Goal: Contribute content: Add original content to the website for others to see

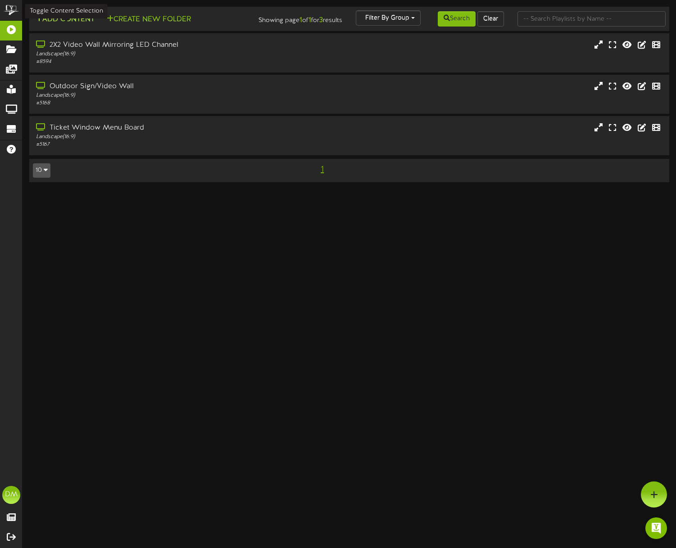
click at [45, 15] on button "Add Content" at bounding box center [65, 19] width 64 height 11
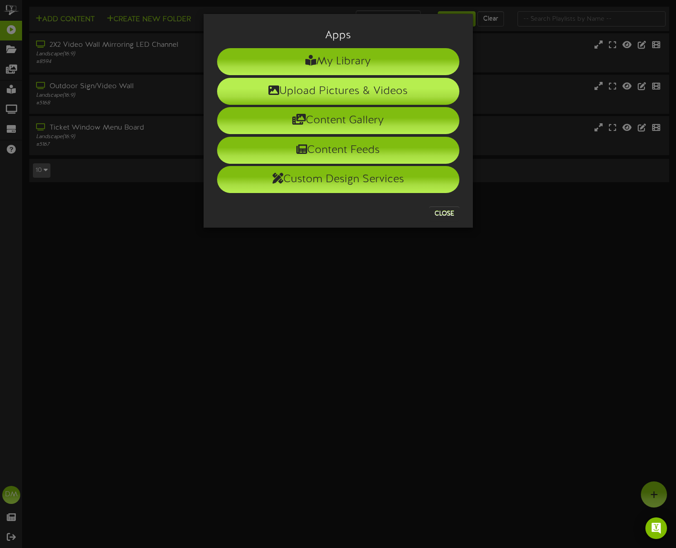
click at [384, 95] on li "Upload Pictures & Videos" at bounding box center [338, 91] width 242 height 27
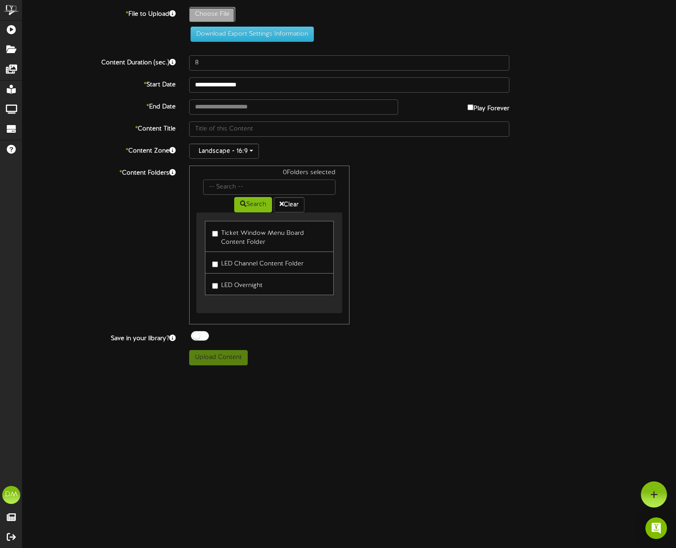
type input "**********"
type input "W-Billboard-TFKB_TRR-10182025"
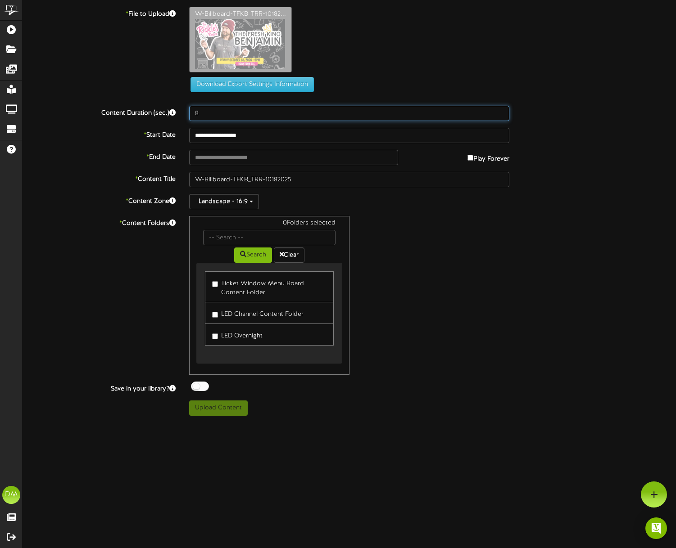
drag, startPoint x: 201, startPoint y: 69, endPoint x: 190, endPoint y: 68, distance: 10.4
click at [190, 68] on div "**********" at bounding box center [349, 211] width 653 height 409
type input "5"
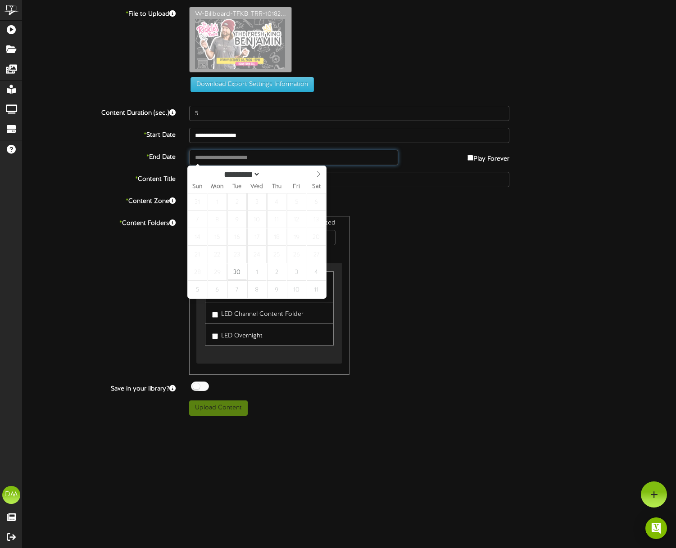
click at [253, 160] on input "text" at bounding box center [293, 157] width 209 height 15
type input "**********"
select select "*"
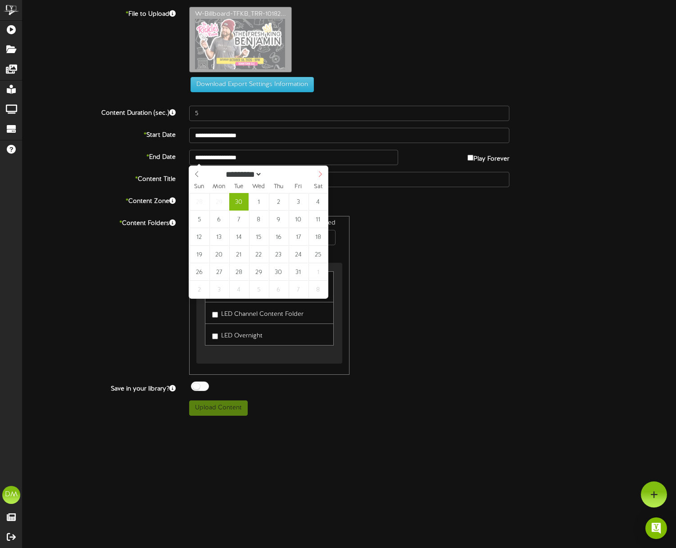
click at [322, 178] on span at bounding box center [319, 173] width 15 height 15
type input "**********"
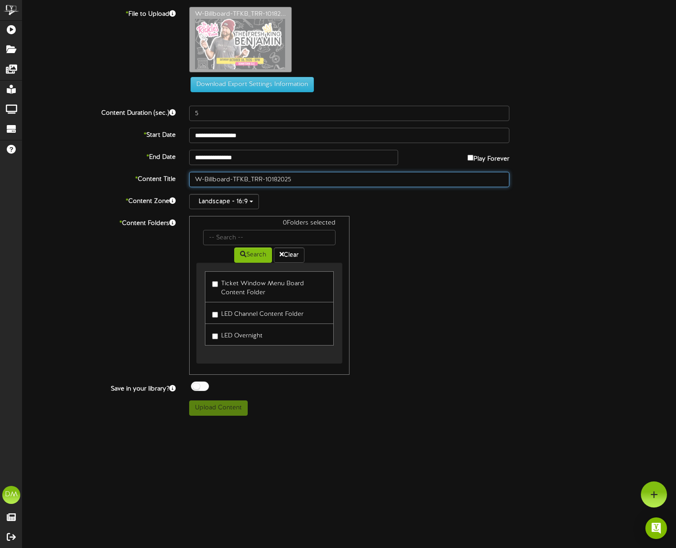
drag, startPoint x: 216, startPoint y: 179, endPoint x: 235, endPoint y: 181, distance: 18.5
click at [216, 179] on input "W-Billboard-TFKB_TRR-10182025" at bounding box center [349, 179] width 320 height 15
drag, startPoint x: 266, startPoint y: 178, endPoint x: 136, endPoint y: 151, distance: 132.9
click at [139, 152] on div "**********" at bounding box center [349, 211] width 653 height 409
type input ""The Fresh [PERSON_NAME]" ([DATE])"
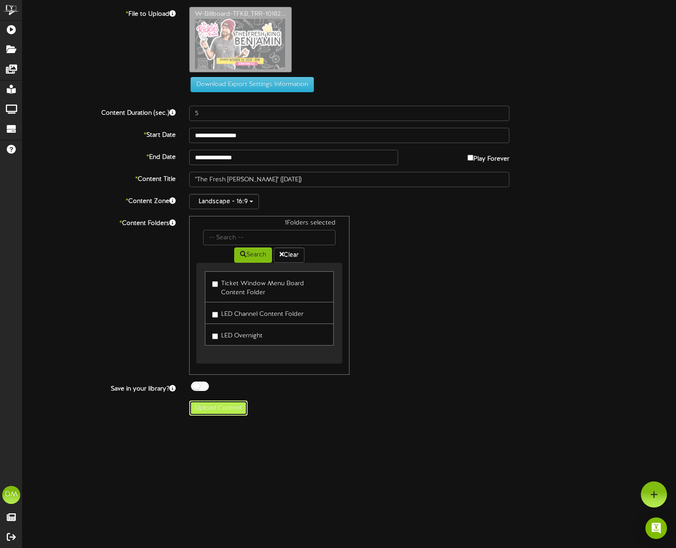
click at [203, 415] on button "Upload Content" at bounding box center [218, 408] width 59 height 15
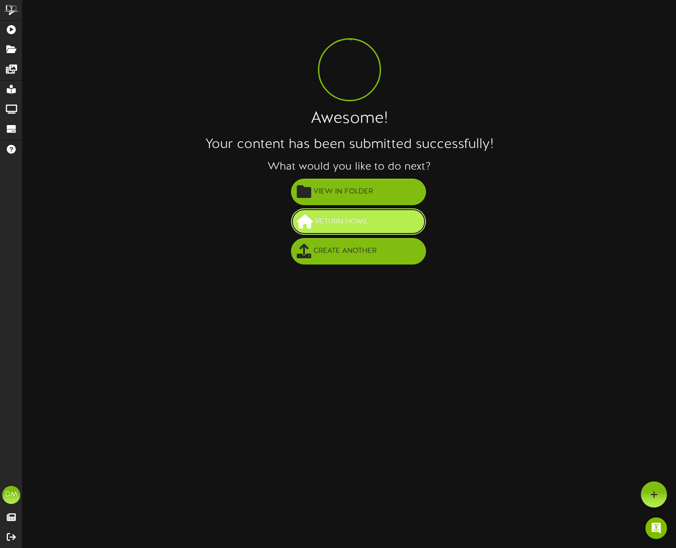
click at [325, 213] on button "Return Home" at bounding box center [358, 221] width 135 height 27
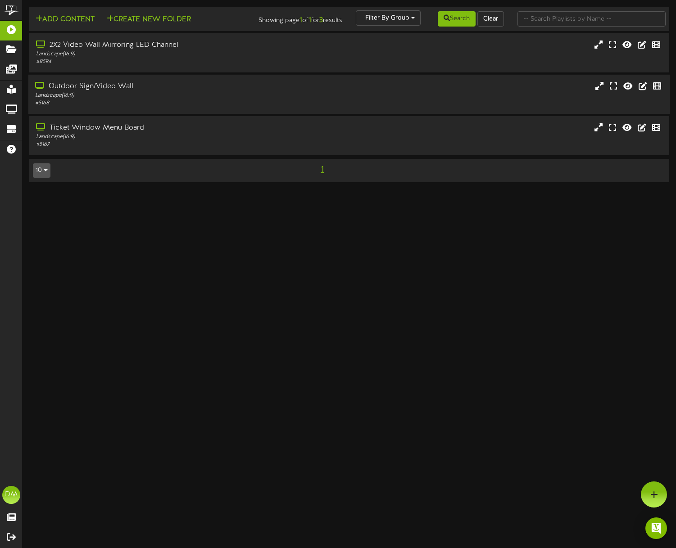
click at [163, 80] on div "Outdoor Sign/Video Wall Landscape ( 16:9 ) # 5168" at bounding box center [349, 94] width 642 height 39
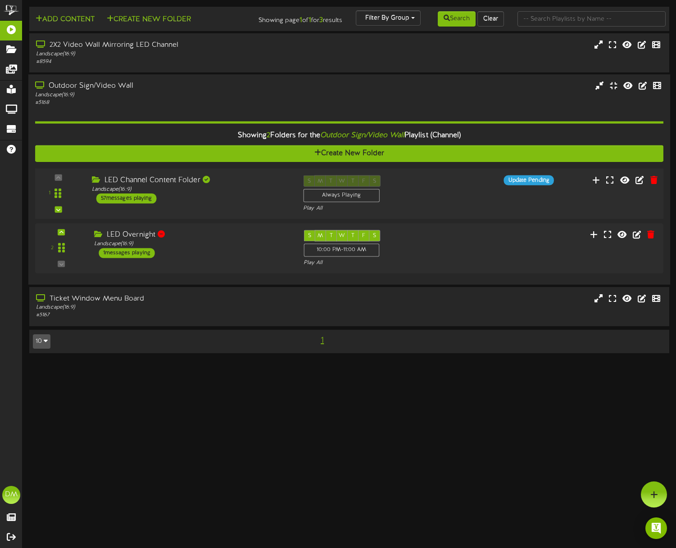
click at [148, 182] on div "LED Channel Content Folder" at bounding box center [191, 181] width 198 height 10
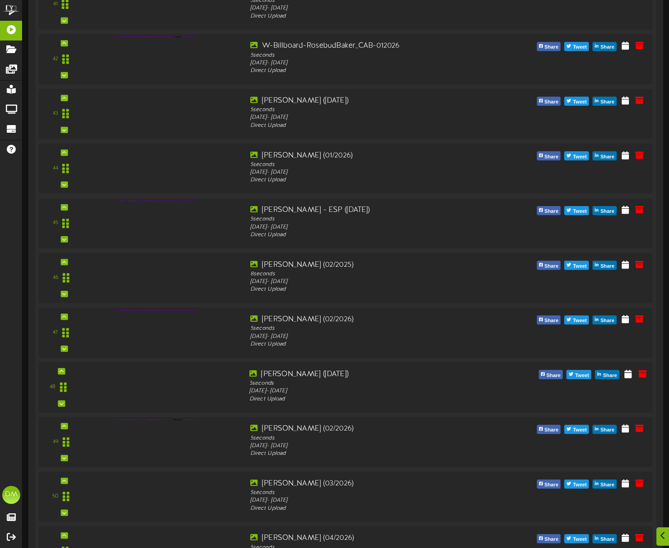
scroll to position [2956, 0]
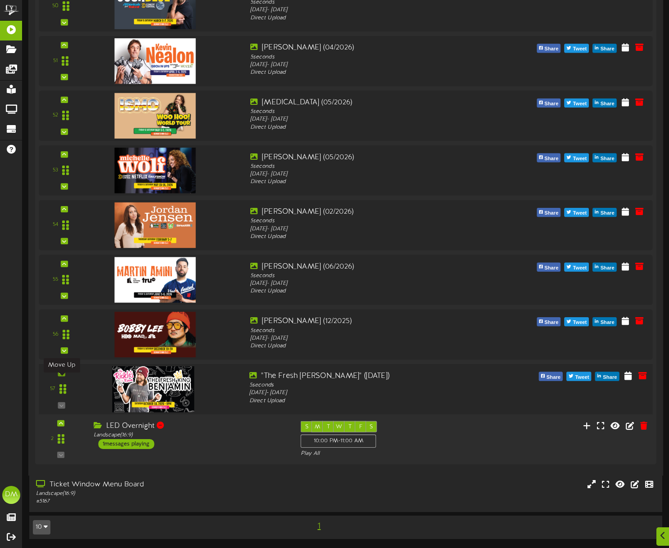
click at [62, 372] on icon at bounding box center [61, 373] width 4 height 5
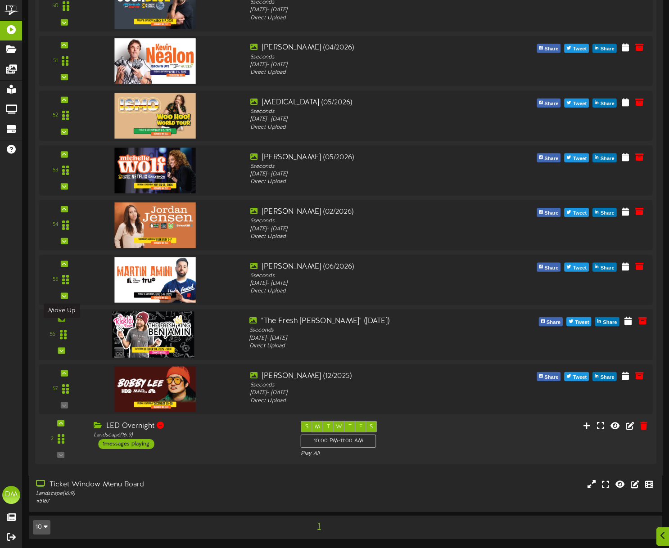
click at [61, 318] on icon at bounding box center [61, 318] width 4 height 5
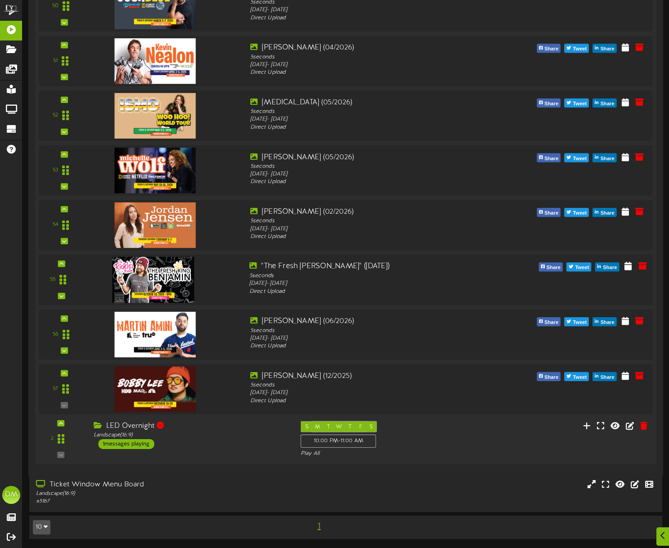
click at [67, 265] on div "55" at bounding box center [62, 280] width 38 height 37
click at [60, 263] on icon at bounding box center [61, 264] width 4 height 5
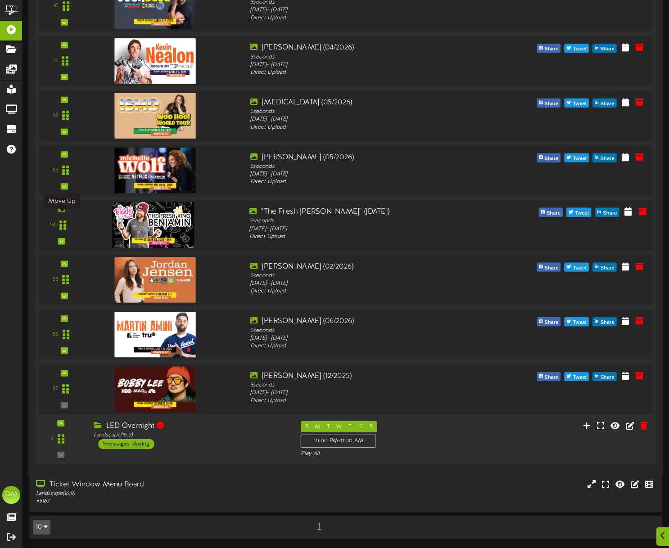
click at [63, 207] on div at bounding box center [61, 209] width 7 height 6
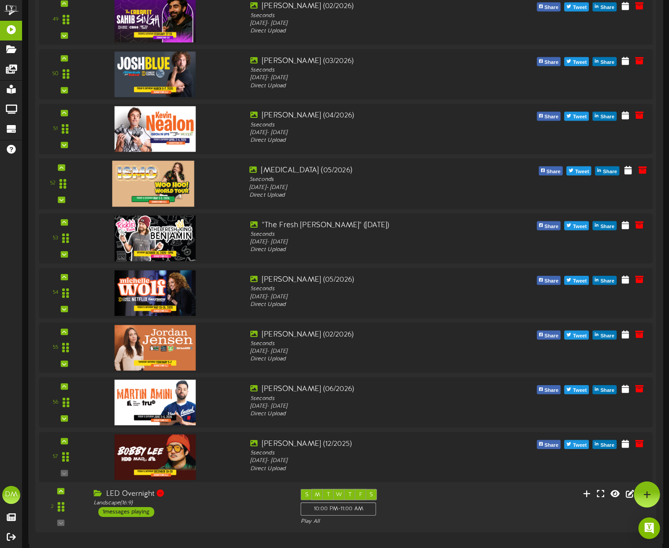
scroll to position [2881, 0]
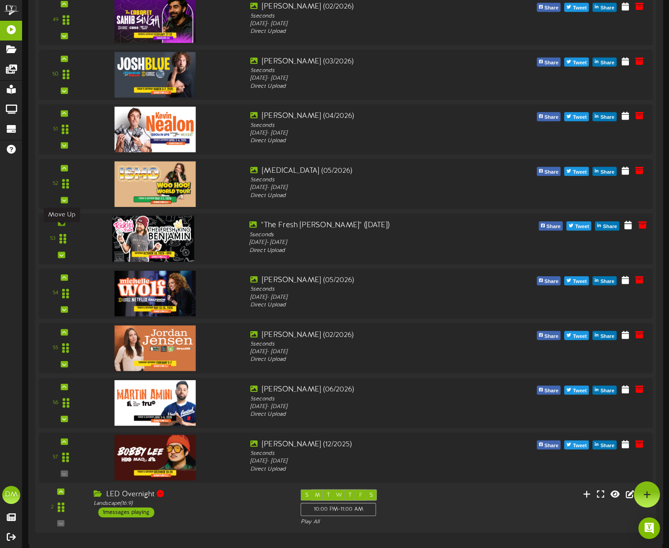
click at [61, 225] on icon at bounding box center [61, 223] width 4 height 5
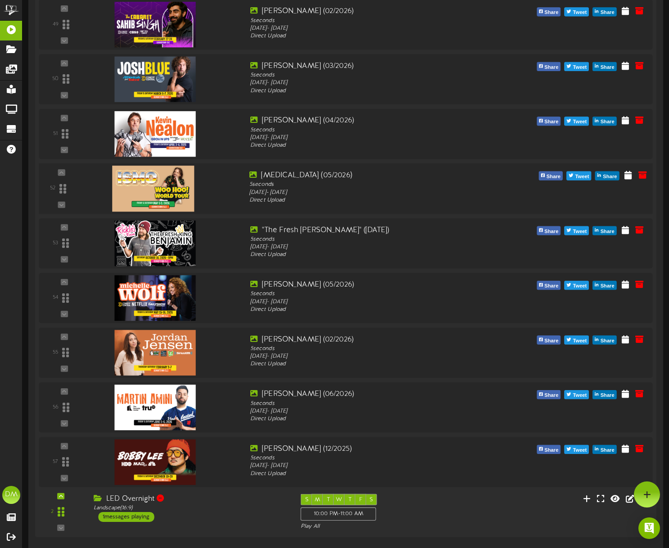
scroll to position [2828, 0]
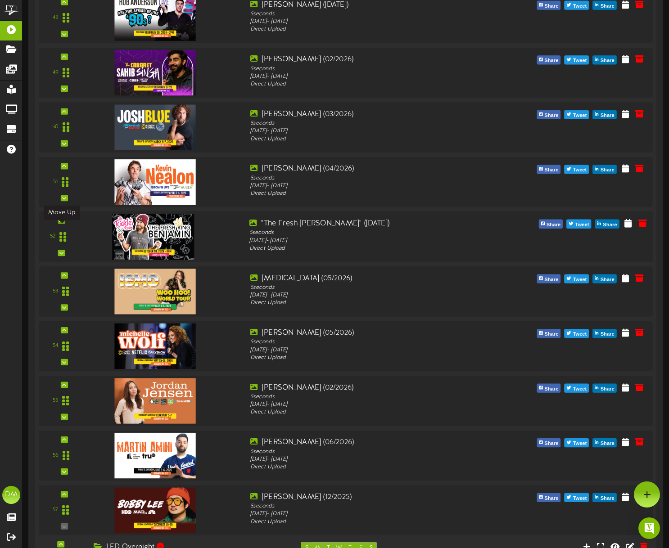
click at [62, 223] on icon at bounding box center [61, 220] width 4 height 5
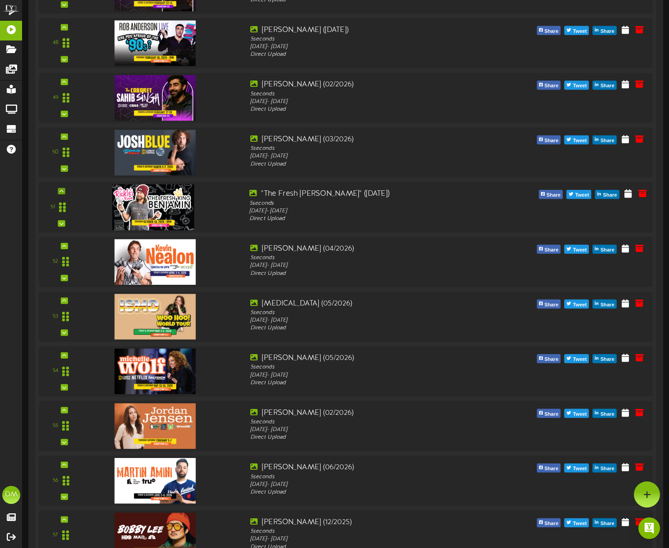
scroll to position [2780, 0]
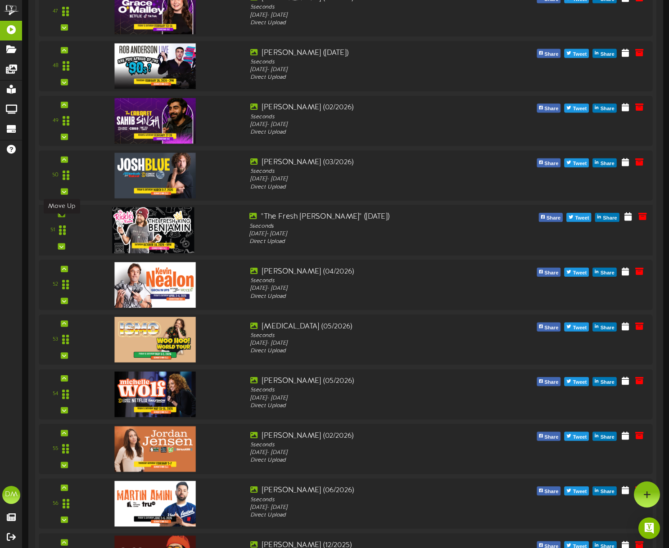
click at [62, 217] on icon at bounding box center [61, 214] width 4 height 5
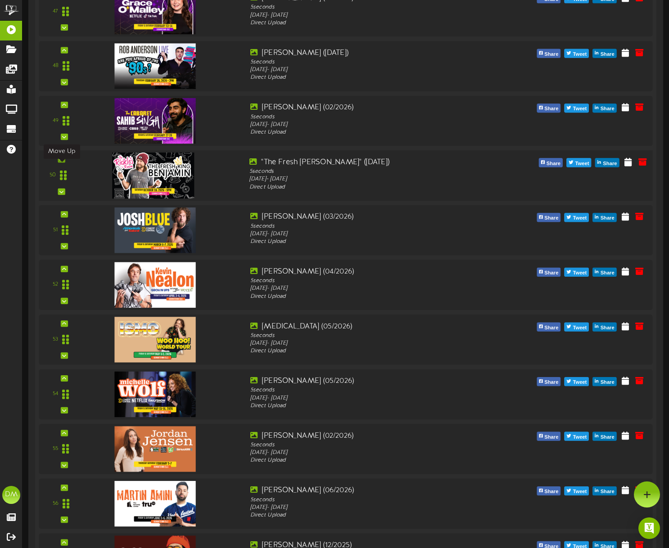
click at [59, 162] on icon at bounding box center [61, 159] width 4 height 5
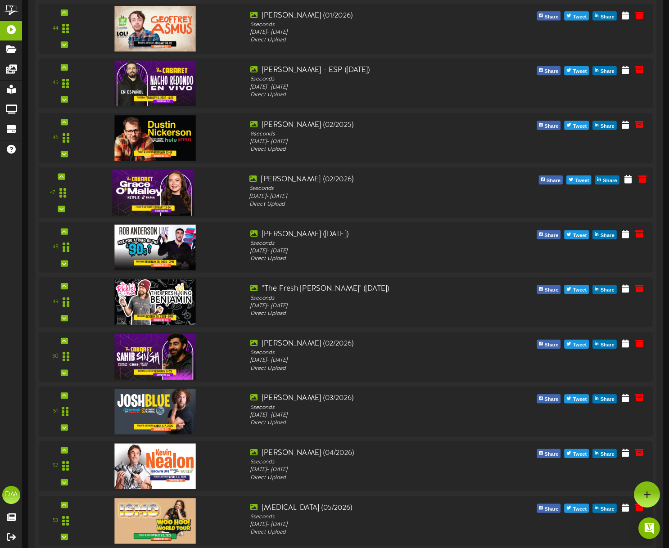
scroll to position [2573, 0]
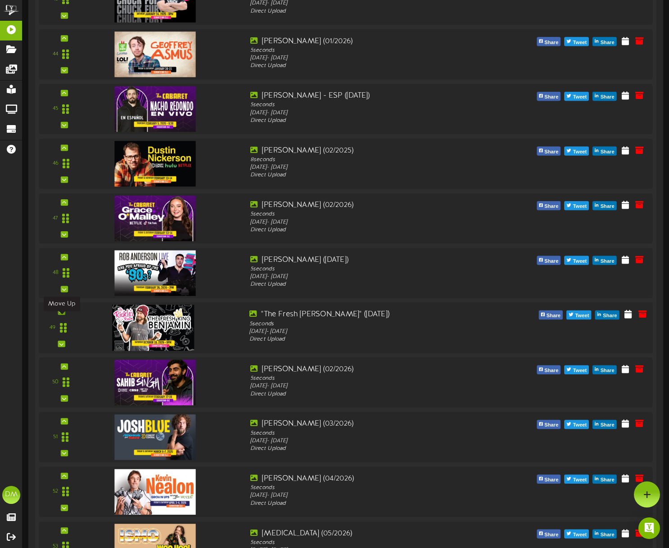
click at [62, 314] on icon at bounding box center [61, 312] width 4 height 5
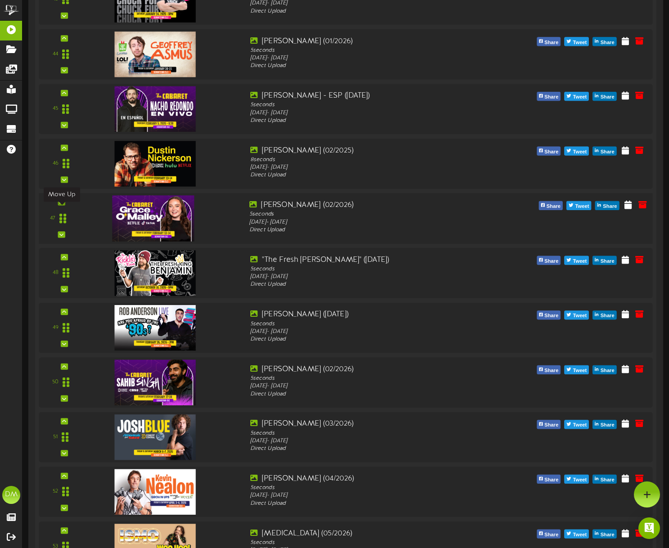
click at [62, 204] on icon at bounding box center [61, 202] width 4 height 5
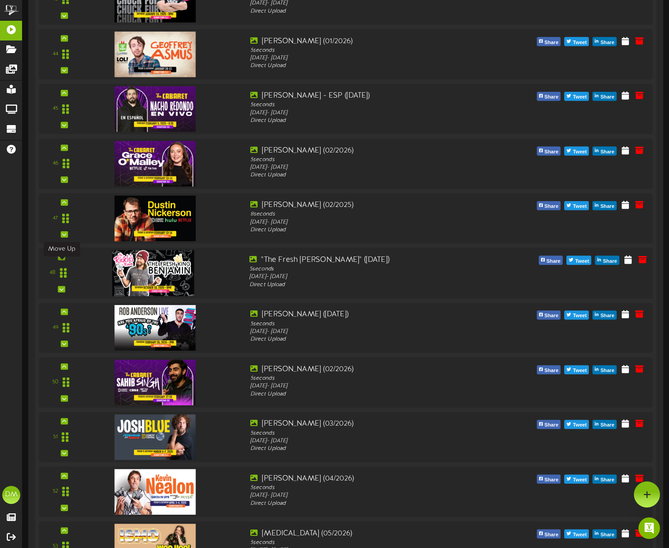
click at [59, 259] on icon at bounding box center [61, 257] width 4 height 5
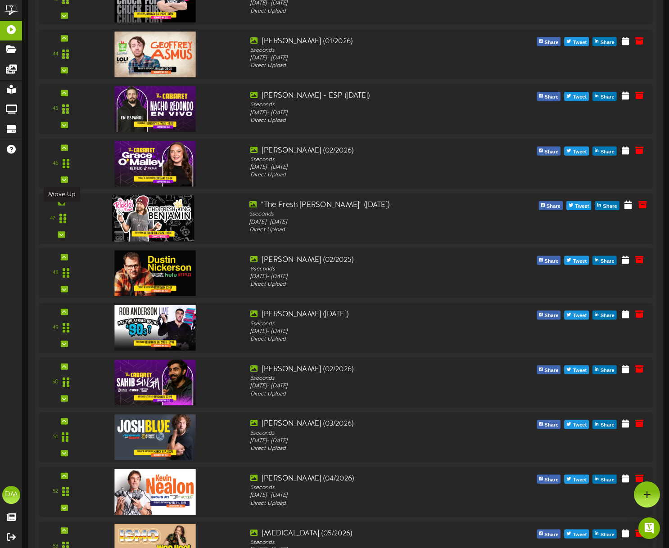
click at [63, 204] on icon at bounding box center [61, 202] width 4 height 5
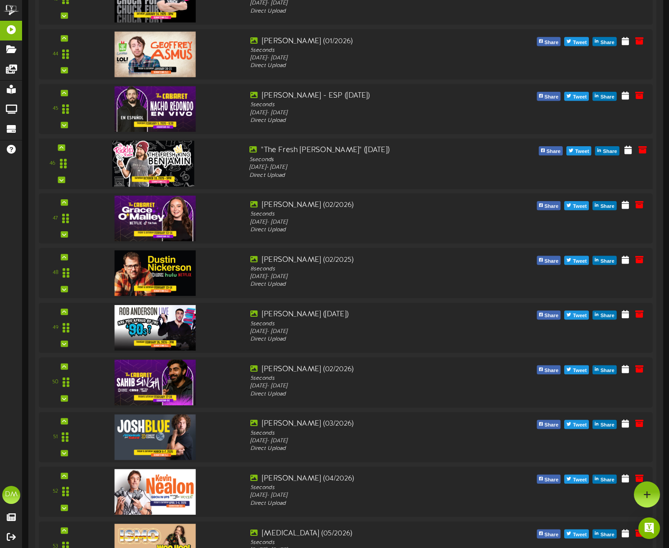
click at [66, 153] on div "46" at bounding box center [62, 163] width 38 height 37
click at [59, 150] on icon at bounding box center [61, 147] width 4 height 5
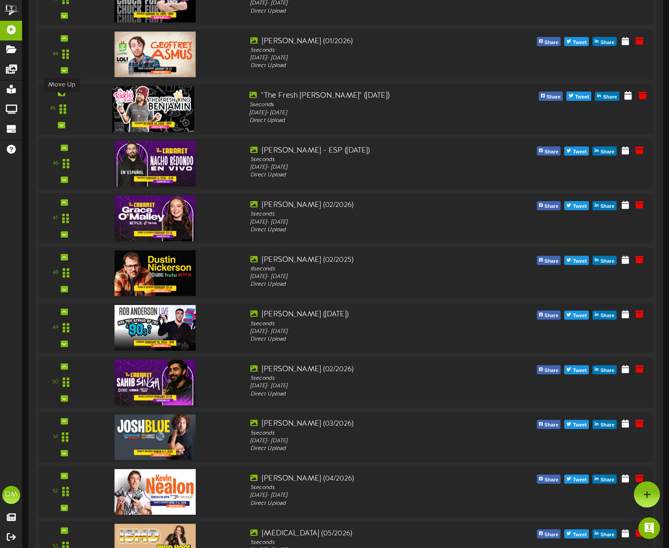
click at [60, 95] on icon at bounding box center [61, 92] width 4 height 5
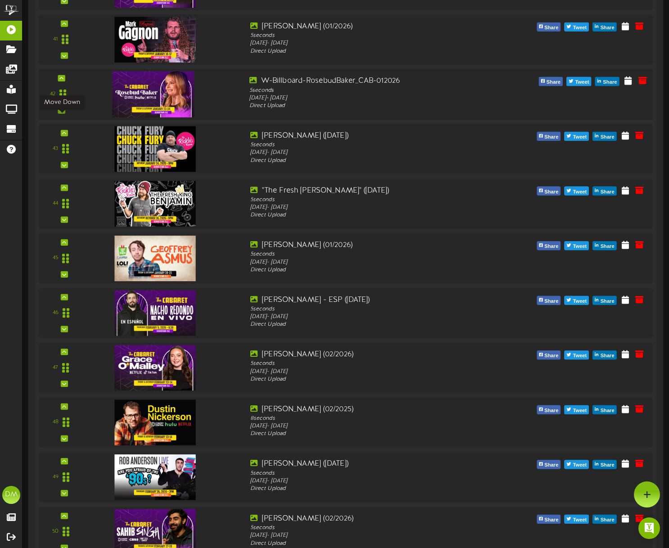
scroll to position [2417, 0]
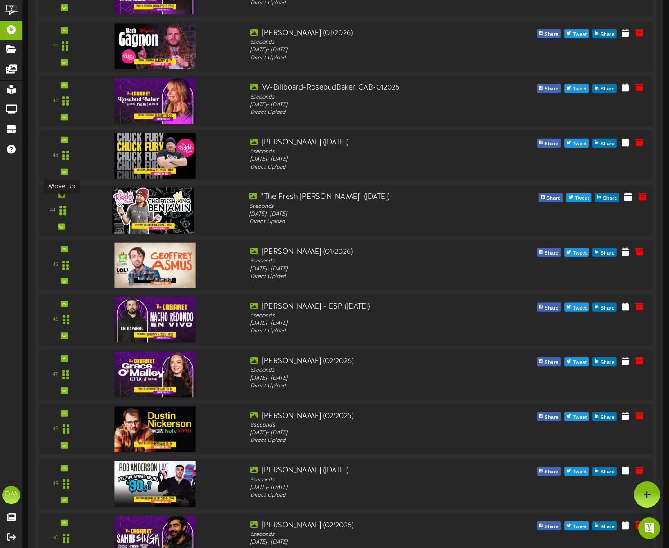
click at [62, 198] on div at bounding box center [61, 194] width 7 height 6
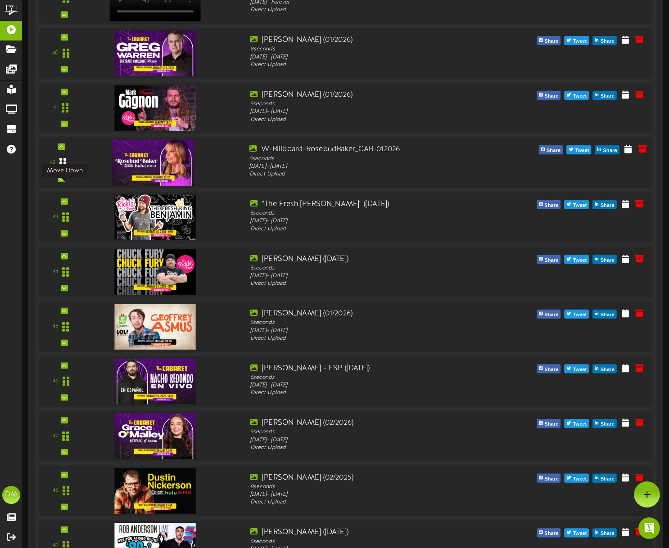
scroll to position [2339, 0]
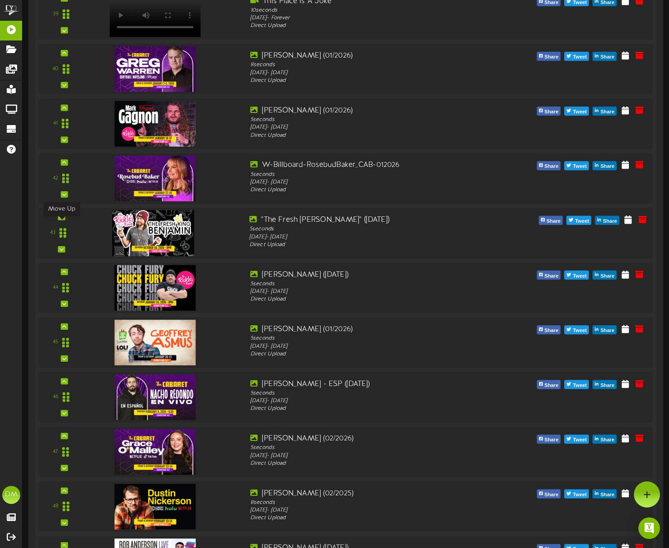
click at [64, 220] on div at bounding box center [61, 217] width 7 height 6
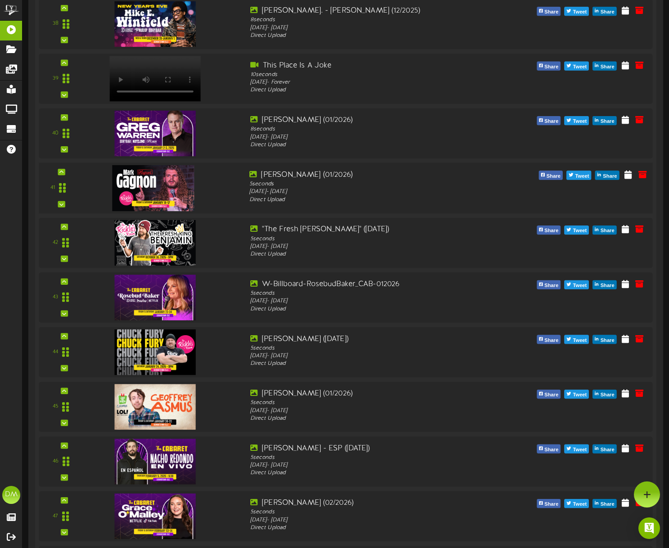
scroll to position [2274, 0]
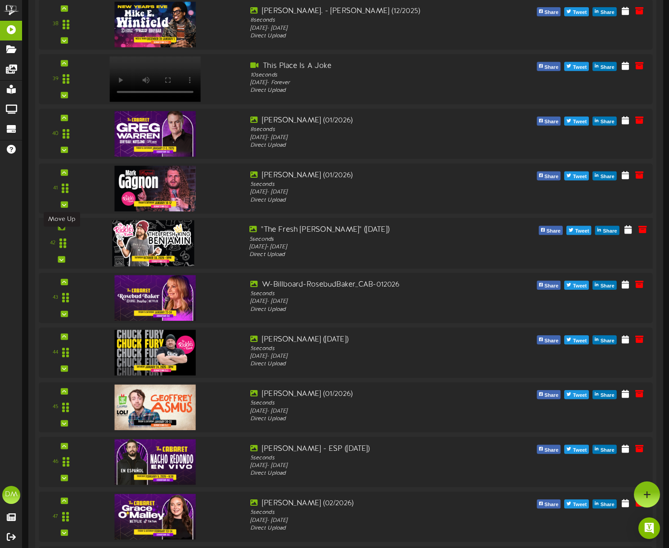
click at [63, 230] on icon at bounding box center [61, 227] width 4 height 5
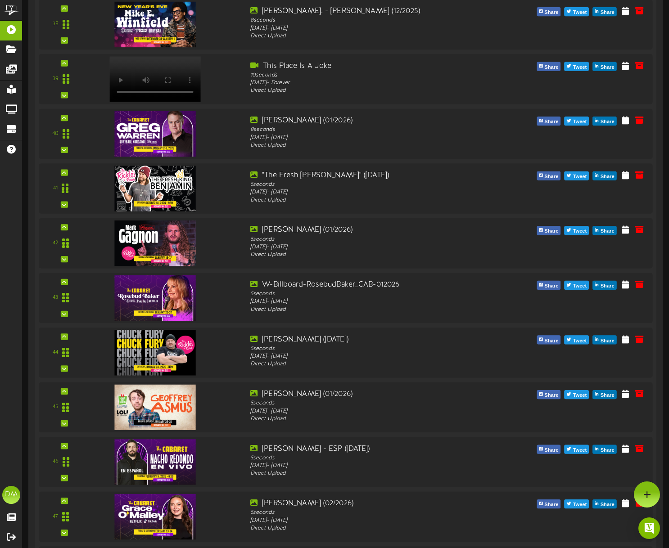
scroll to position [2018, 0]
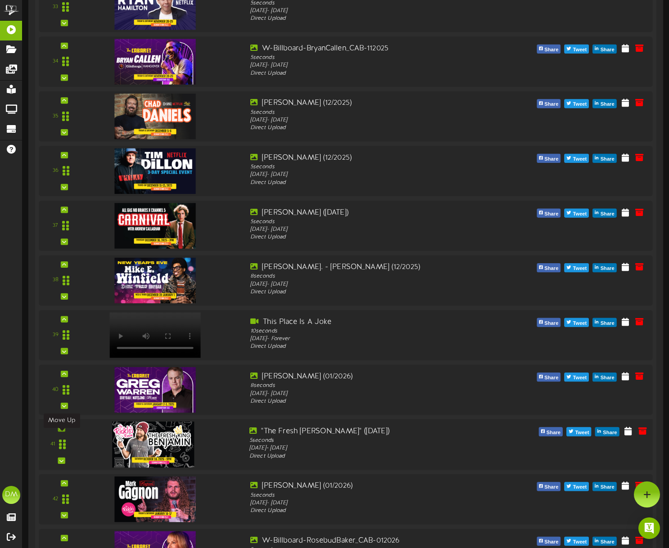
click at [64, 432] on div at bounding box center [61, 428] width 7 height 6
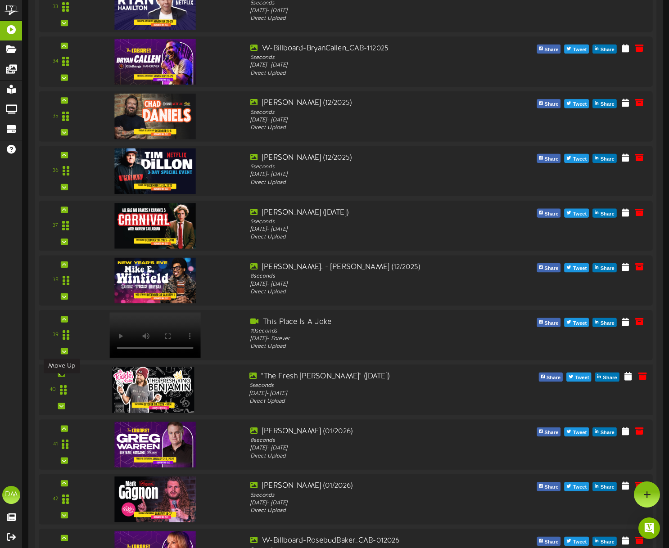
click at [60, 376] on icon at bounding box center [61, 374] width 4 height 5
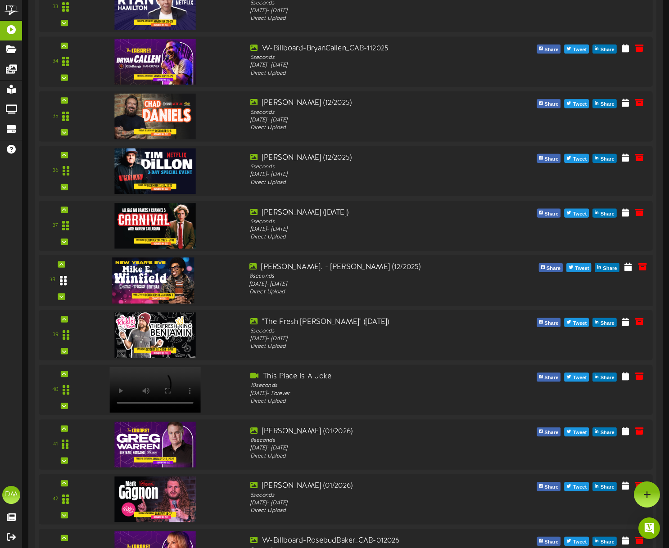
scroll to position [1938, 0]
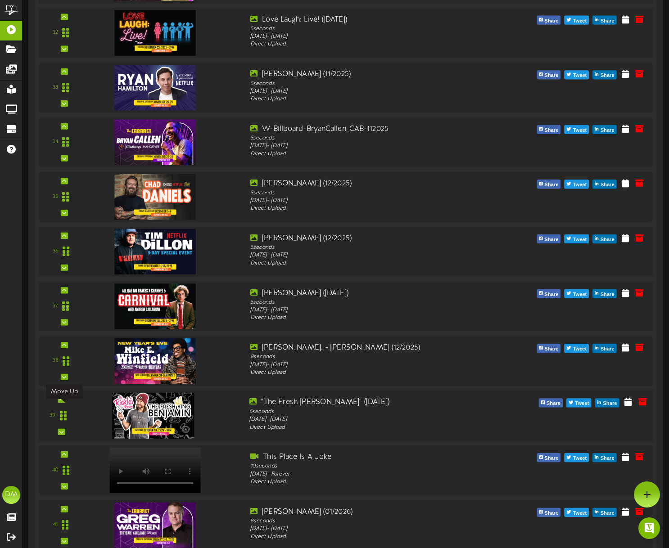
click at [62, 402] on icon at bounding box center [61, 400] width 4 height 5
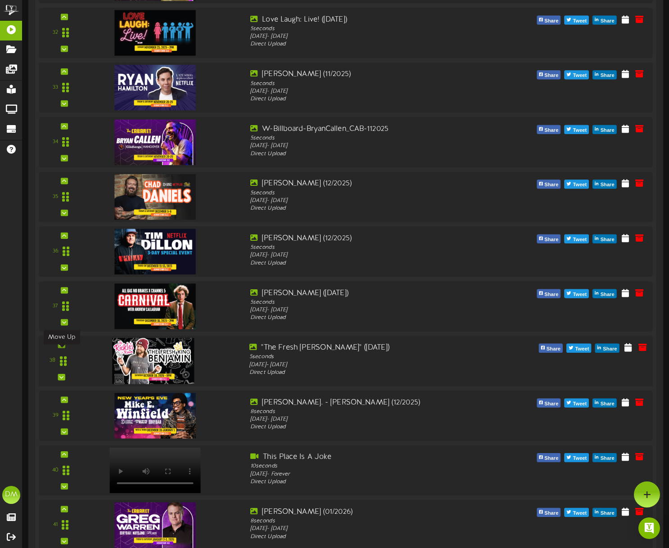
click at [61, 347] on icon at bounding box center [61, 345] width 4 height 5
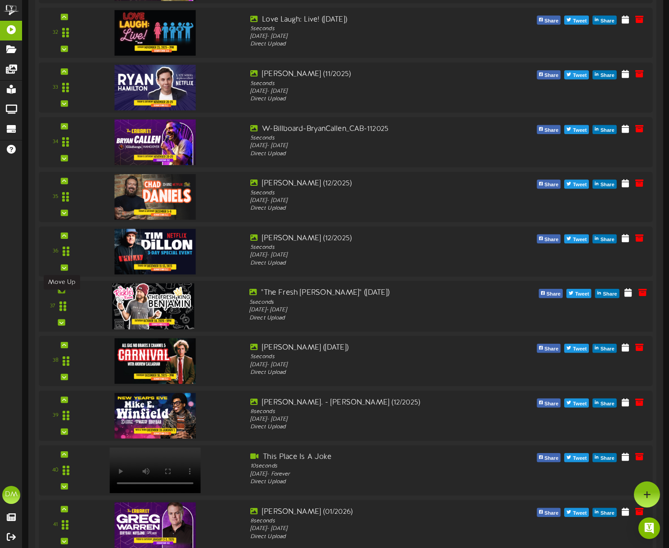
click at [61, 293] on icon at bounding box center [61, 290] width 4 height 5
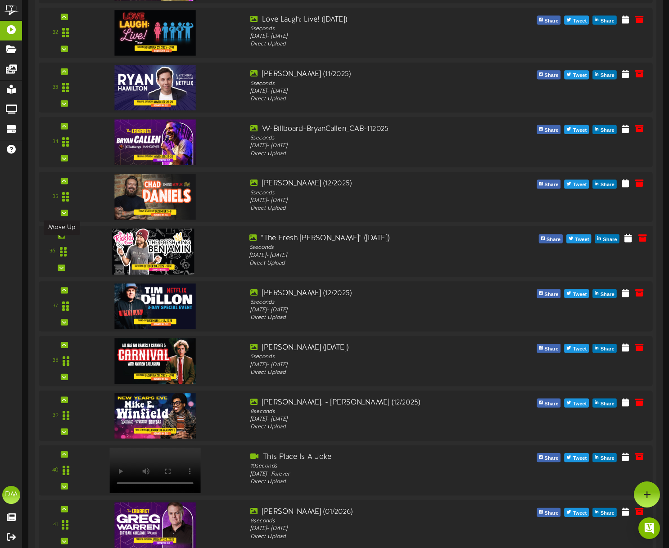
click at [60, 238] on icon at bounding box center [61, 235] width 4 height 5
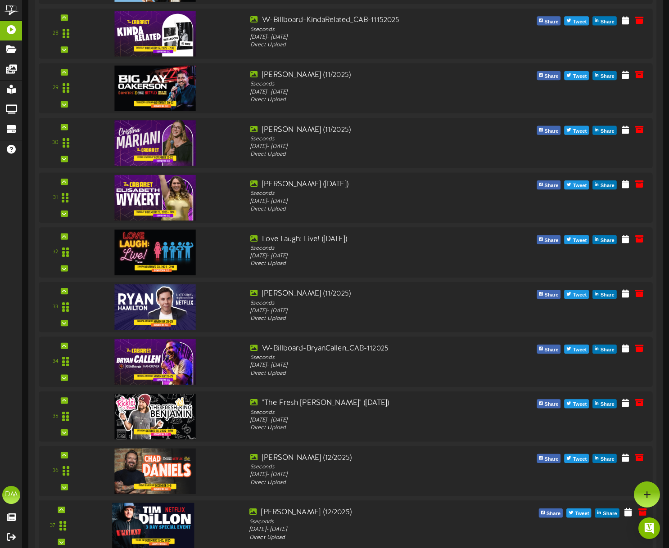
scroll to position [1664, 0]
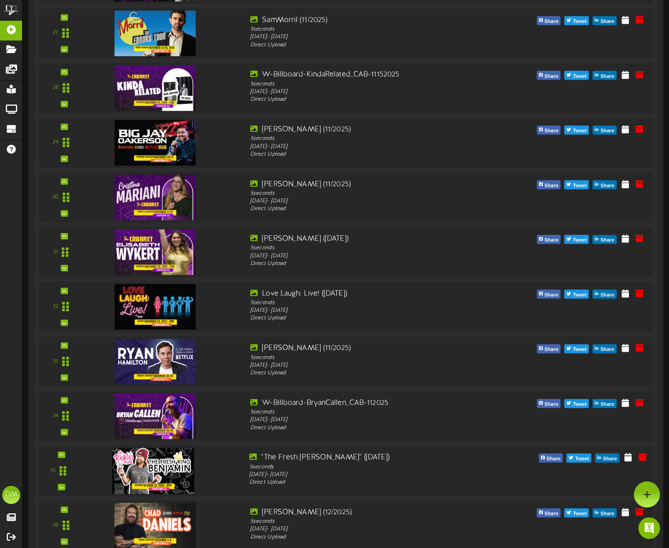
click at [70, 456] on div "35" at bounding box center [346, 471] width 620 height 51
click at [62, 457] on icon at bounding box center [61, 455] width 4 height 5
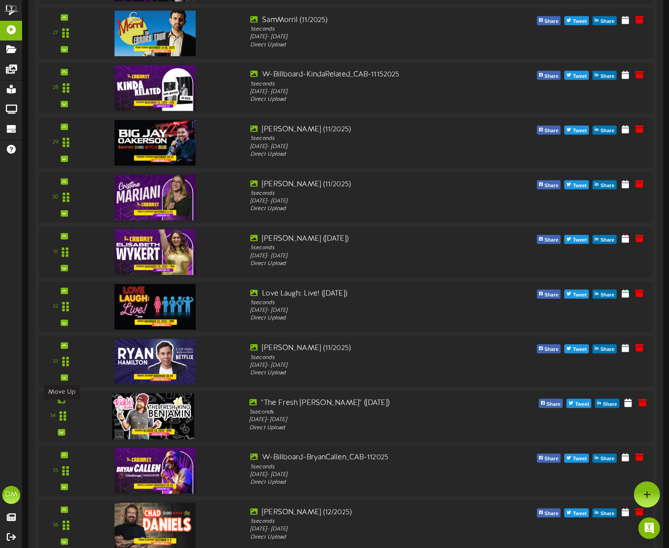
click at [63, 402] on icon at bounding box center [61, 400] width 4 height 5
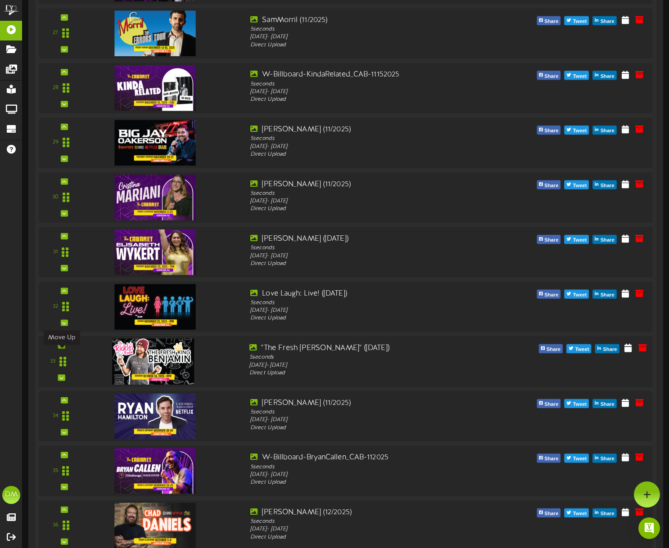
click at [61, 349] on div at bounding box center [61, 346] width 7 height 6
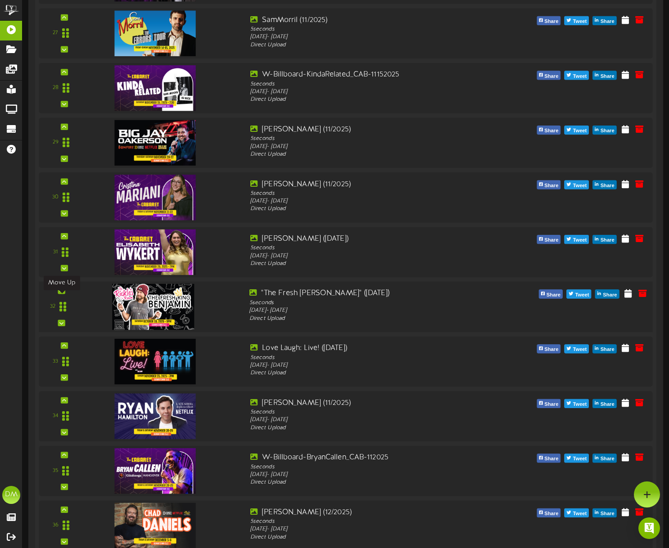
click at [61, 293] on icon at bounding box center [61, 291] width 4 height 5
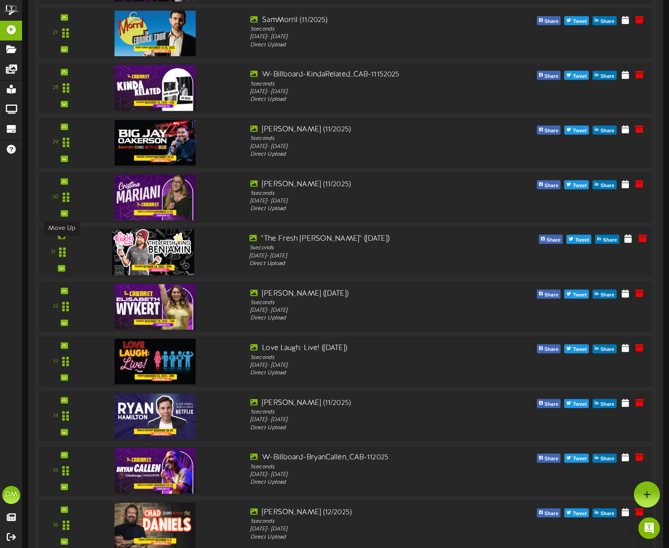
click at [63, 238] on icon at bounding box center [61, 236] width 4 height 5
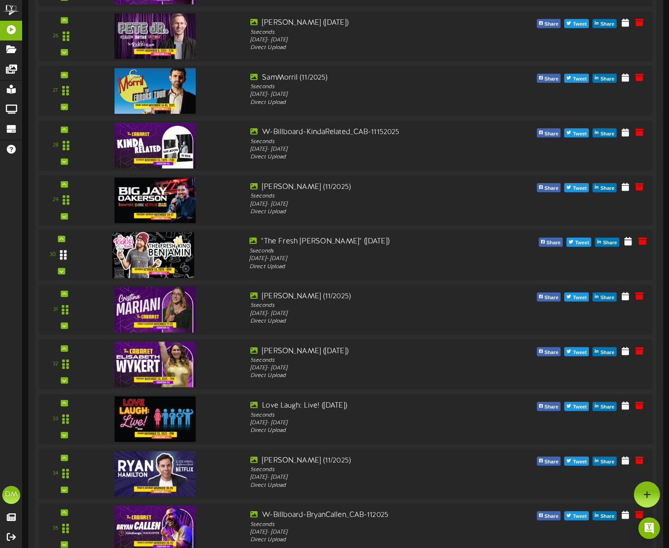
scroll to position [1604, 0]
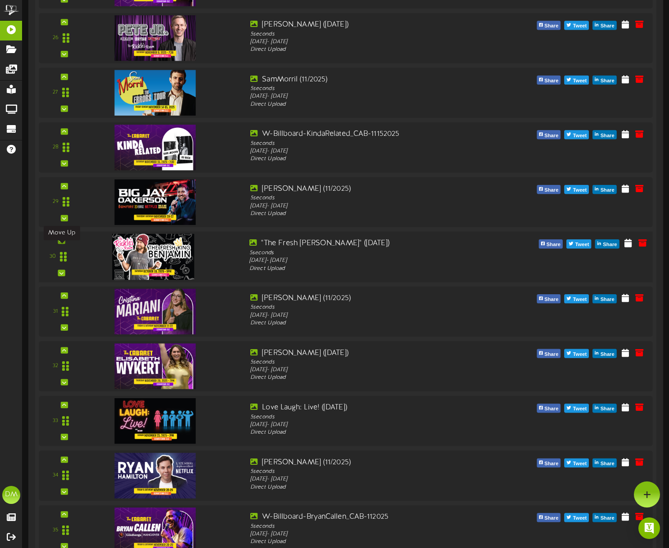
click at [63, 243] on icon at bounding box center [61, 241] width 4 height 5
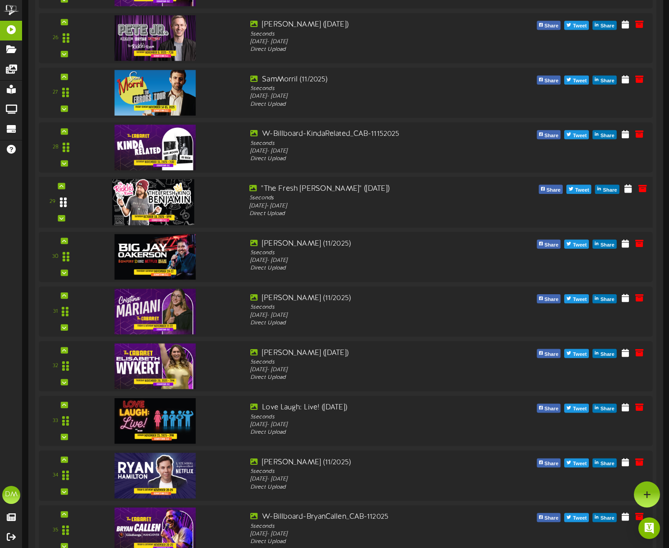
scroll to position [1531, 0]
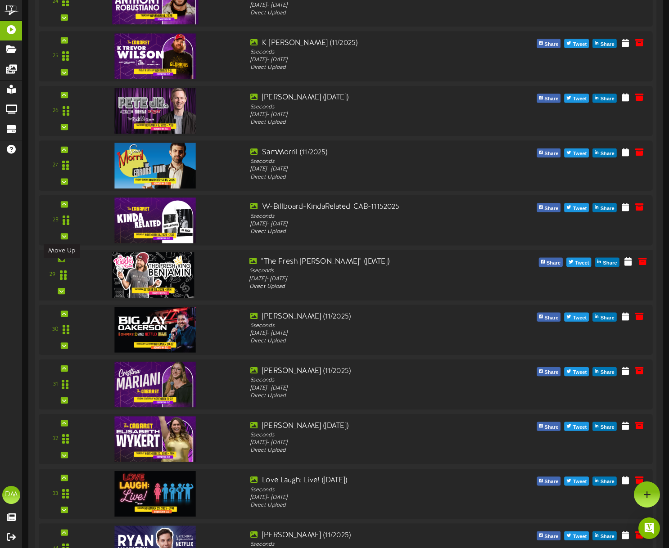
click at [62, 261] on icon at bounding box center [61, 259] width 4 height 5
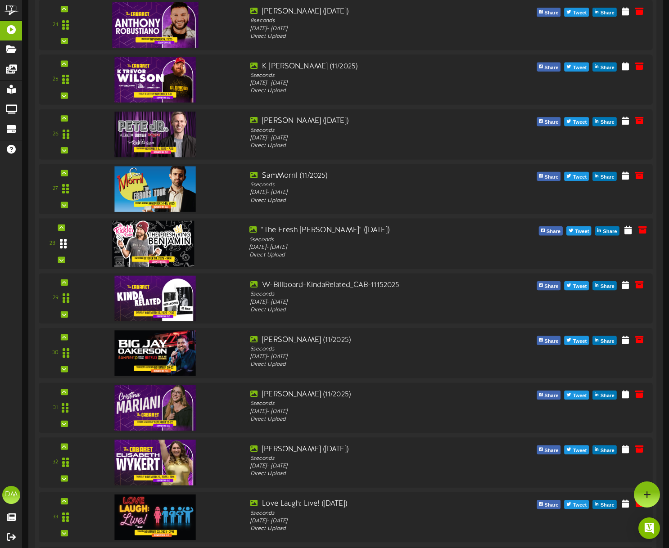
scroll to position [1483, 0]
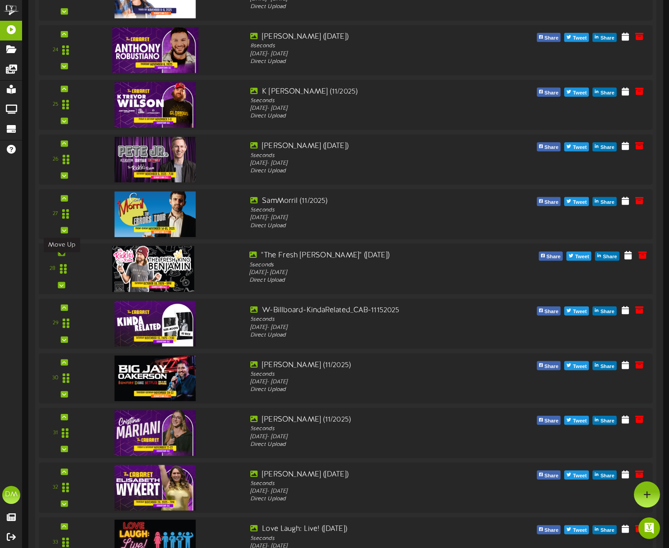
click at [61, 256] on div at bounding box center [61, 253] width 7 height 6
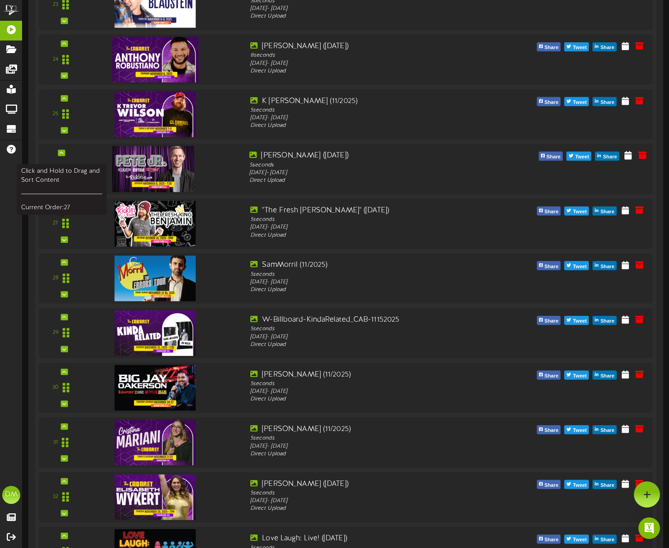
scroll to position [1407, 0]
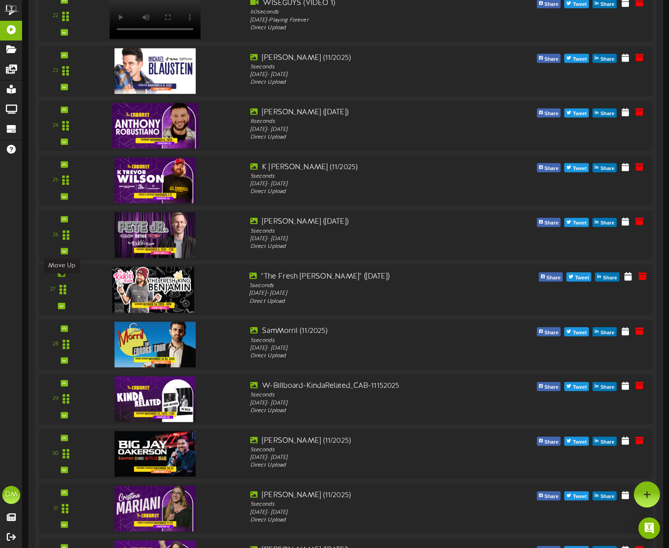
click at [63, 276] on icon at bounding box center [61, 273] width 4 height 5
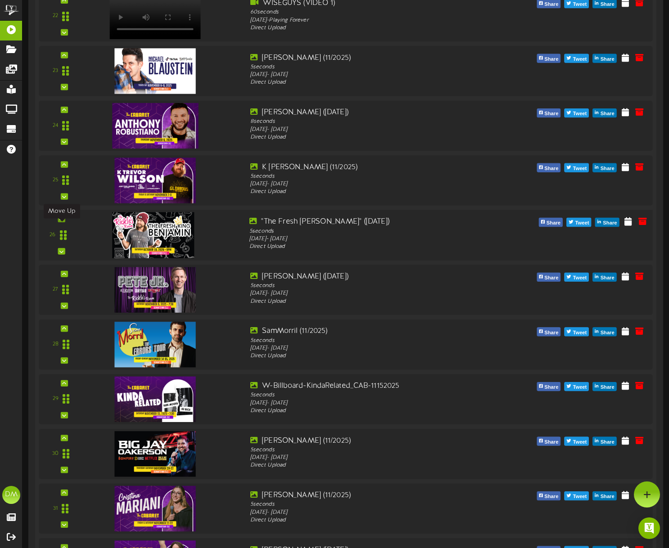
click at [60, 221] on icon at bounding box center [61, 219] width 4 height 5
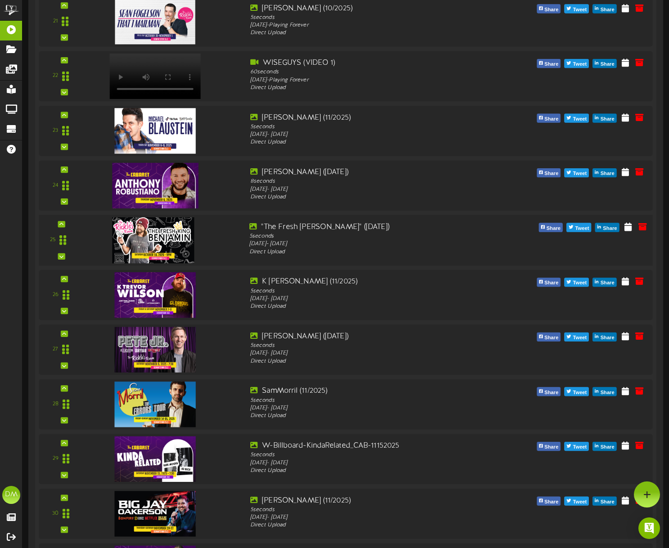
scroll to position [1342, 0]
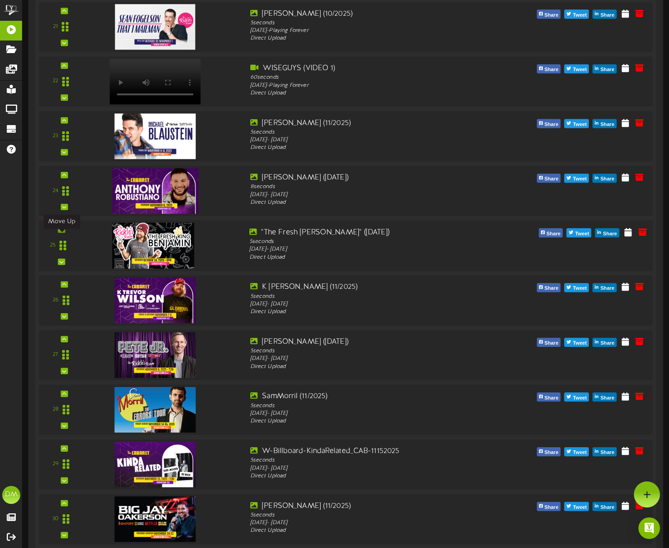
click at [60, 232] on icon at bounding box center [61, 229] width 4 height 5
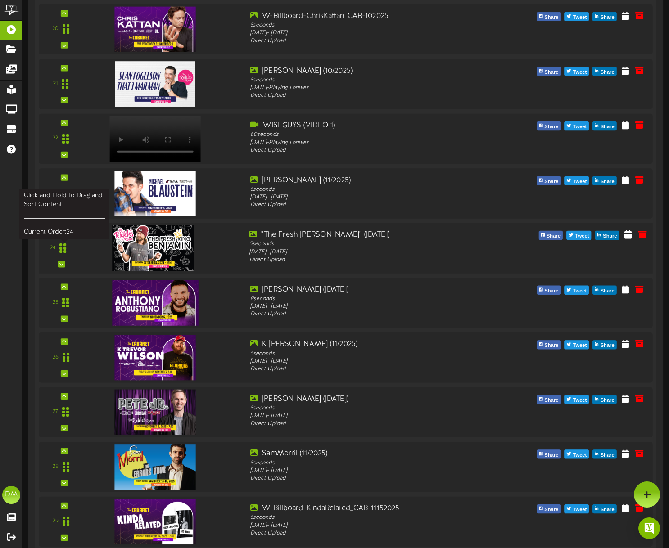
scroll to position [1282, 0]
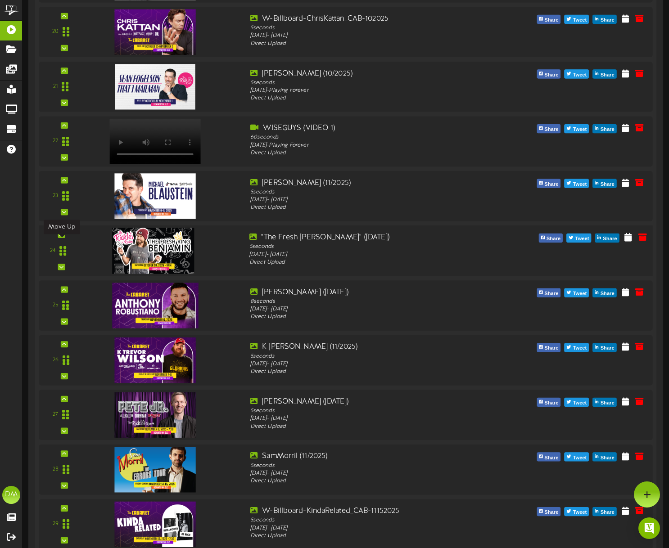
click at [64, 238] on div at bounding box center [61, 234] width 7 height 6
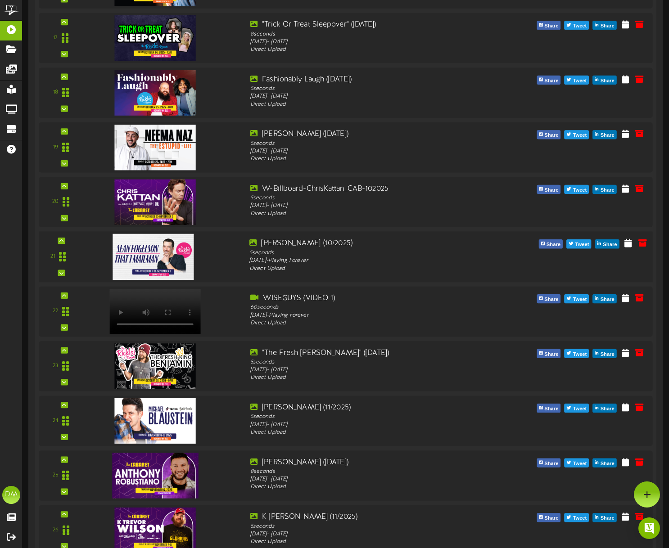
scroll to position [1110, 0]
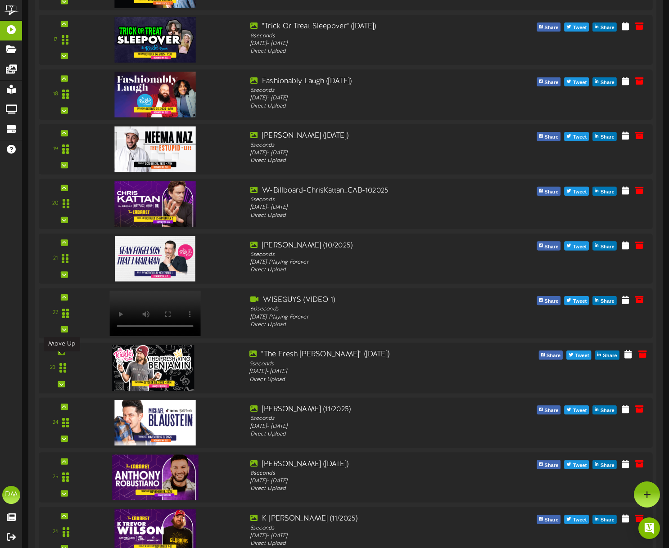
click at [63, 355] on div at bounding box center [61, 352] width 7 height 6
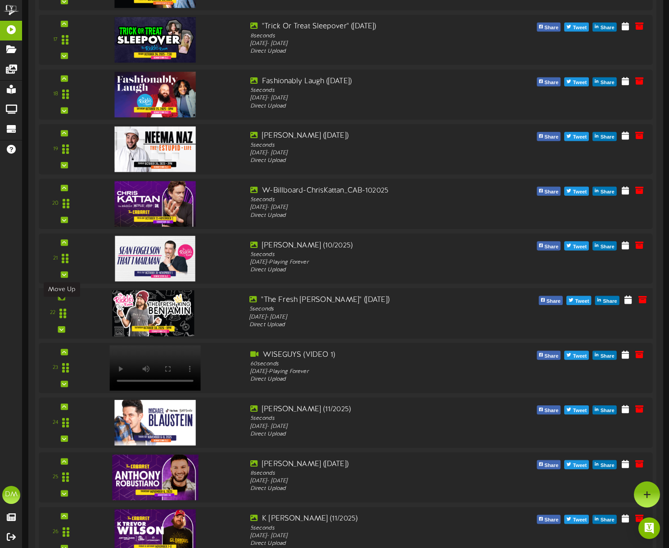
click at [64, 300] on div at bounding box center [61, 297] width 7 height 6
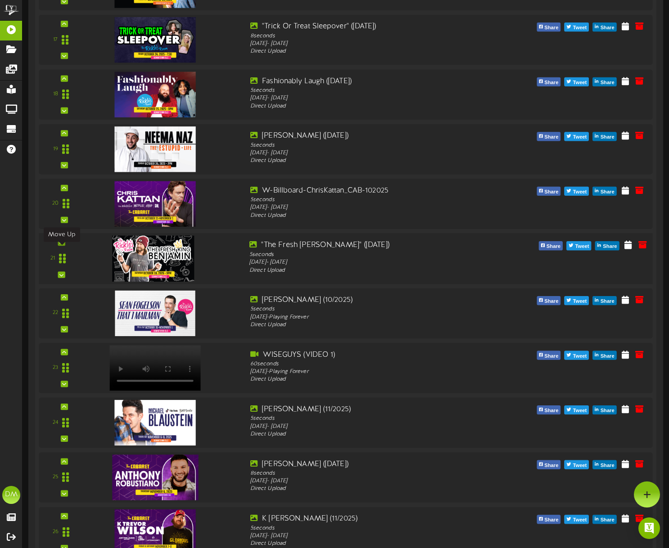
click at [64, 246] on div at bounding box center [61, 243] width 7 height 6
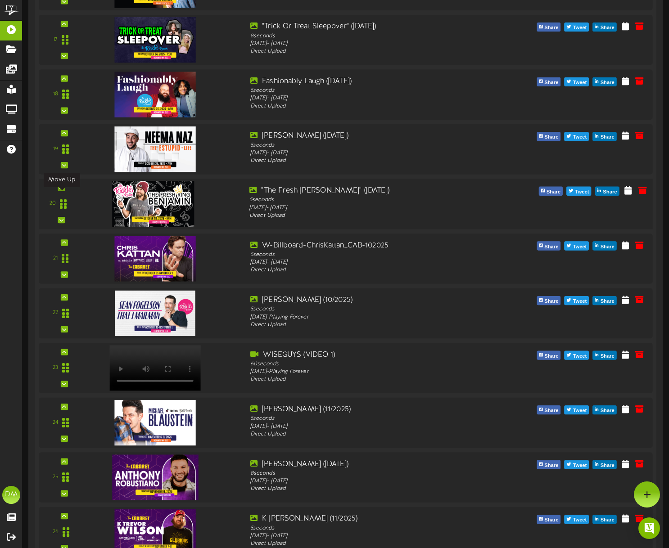
click at [60, 190] on icon at bounding box center [61, 187] width 4 height 5
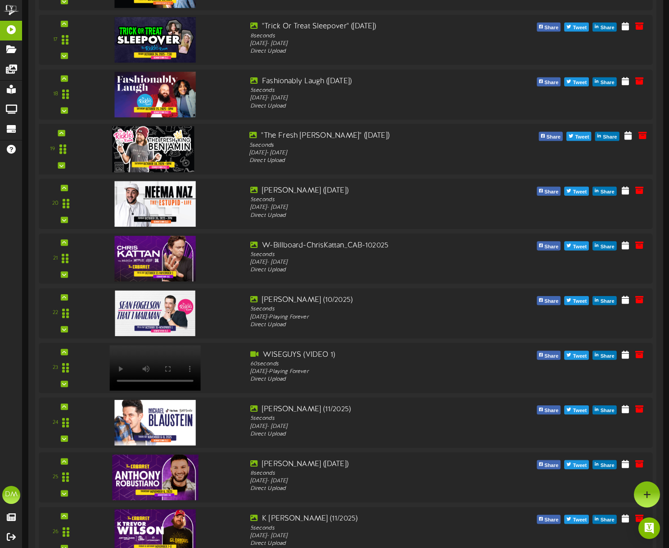
scroll to position [1049, 0]
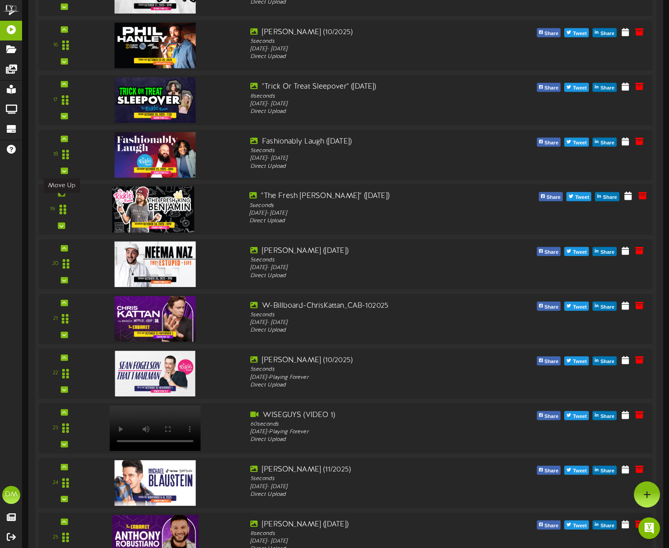
click at [61, 197] on div at bounding box center [61, 193] width 7 height 6
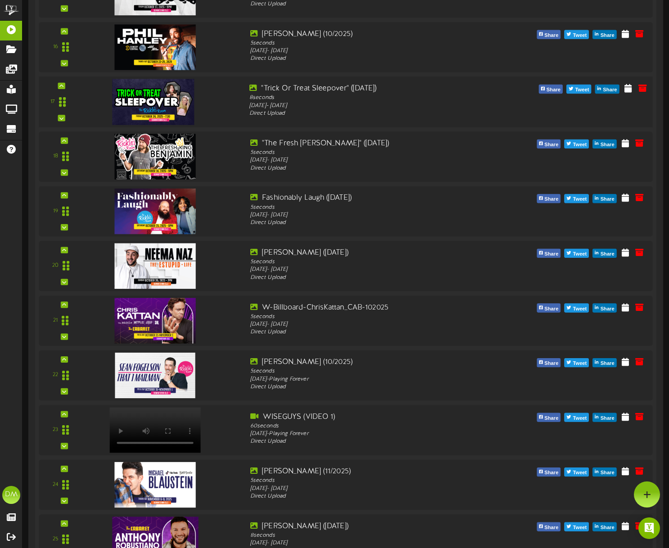
scroll to position [967, 0]
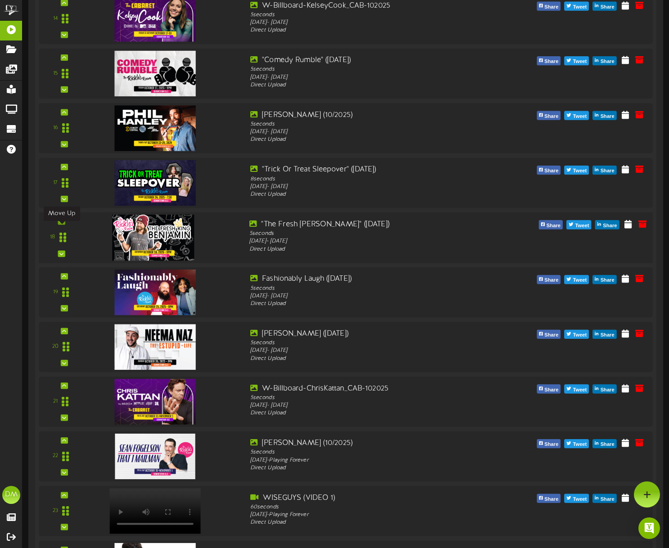
click at [63, 224] on icon at bounding box center [61, 221] width 4 height 5
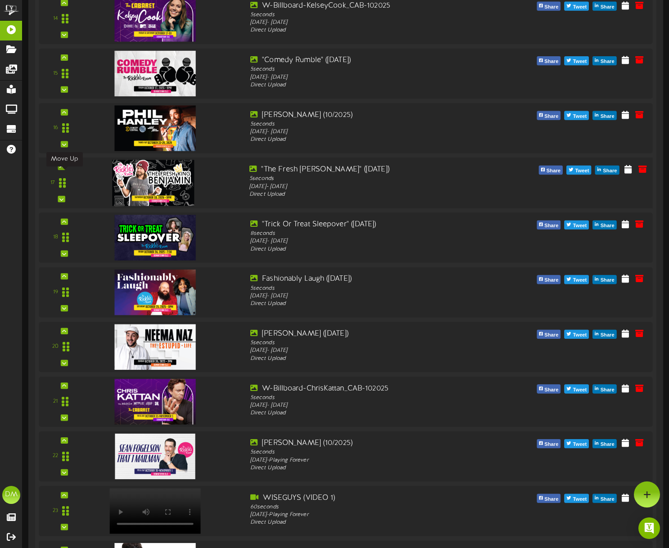
click at [61, 169] on icon at bounding box center [61, 167] width 4 height 5
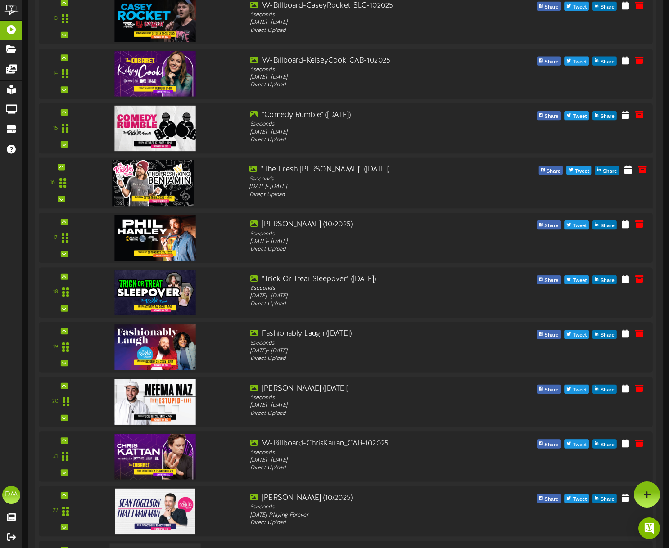
scroll to position [909, 0]
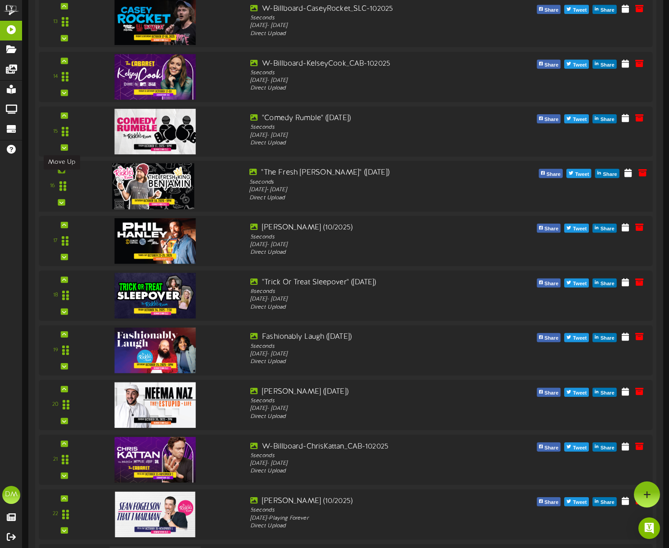
click at [58, 173] on div at bounding box center [61, 170] width 7 height 6
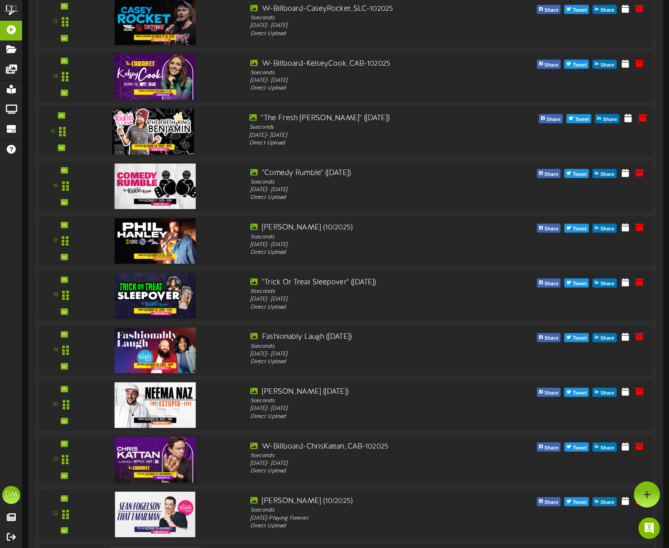
scroll to position [896, 0]
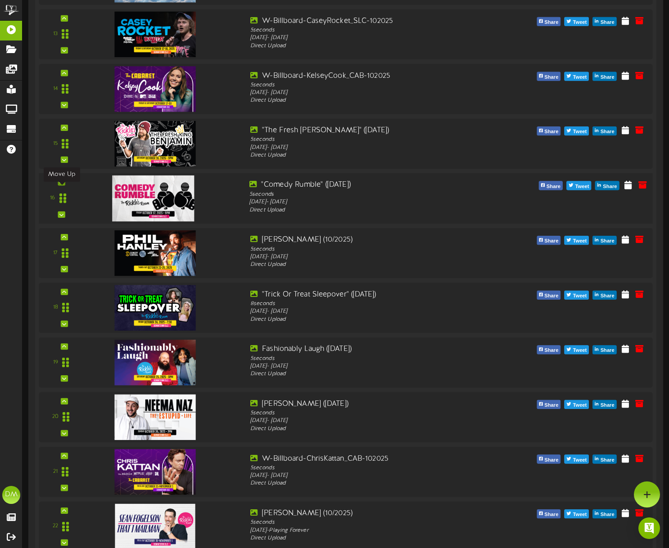
click at [65, 185] on div at bounding box center [61, 182] width 7 height 6
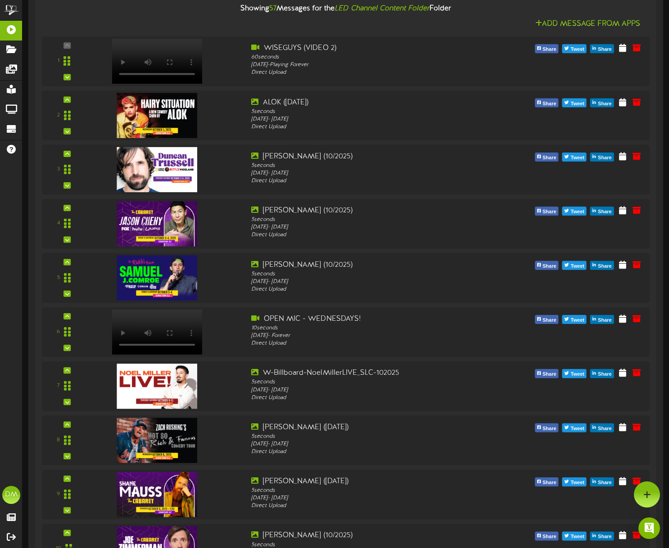
scroll to position [0, 0]
